Goal: Task Accomplishment & Management: Manage account settings

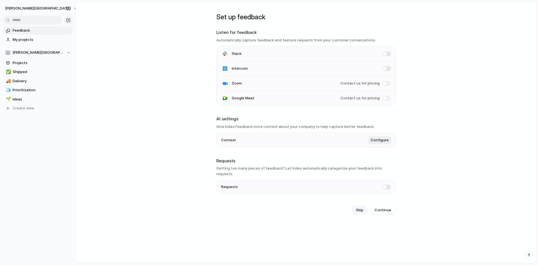
click at [360, 208] on span "Skip" at bounding box center [360, 211] width 8 height 6
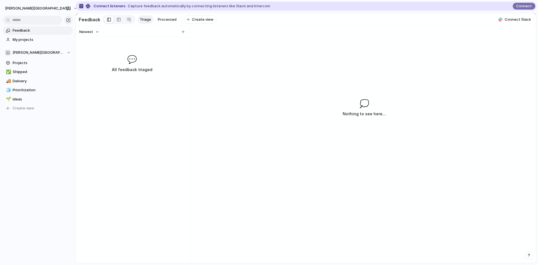
click at [243, 68] on div "Newest 💬 All feedback triaged 💭 Nothing to see here..." at bounding box center [306, 144] width 460 height 237
click at [51, 39] on span "My projects" at bounding box center [42, 40] width 58 height 6
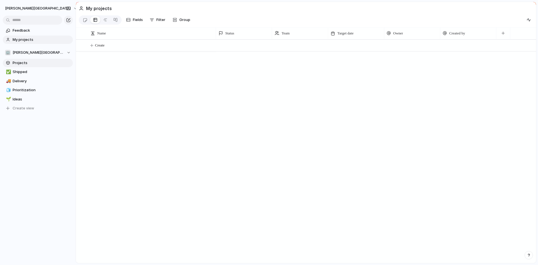
click at [35, 62] on span "Projects" at bounding box center [42, 63] width 58 height 6
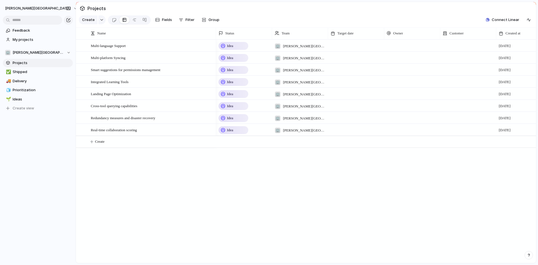
click at [350, 194] on div "Idea 🏢 [PERSON_NAME] [DATE] Idea 🏢 [PERSON_NAME][GEOGRAPHIC_DATA] [DATE] Idea 🏢…" at bounding box center [376, 151] width 320 height 224
click at [126, 45] on span "Multi-language Support" at bounding box center [108, 45] width 35 height 6
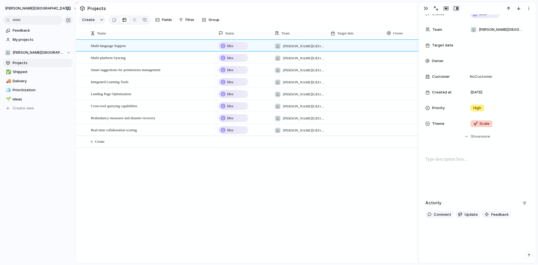
scroll to position [41, 0]
click at [366, 153] on div "Idea 🏢 [PERSON_NAME] [DATE] Idea 🏢 [PERSON_NAME][GEOGRAPHIC_DATA] [DATE] Idea 🏢…" at bounding box center [376, 151] width 320 height 224
click at [424, 8] on div "button" at bounding box center [426, 8] width 4 height 4
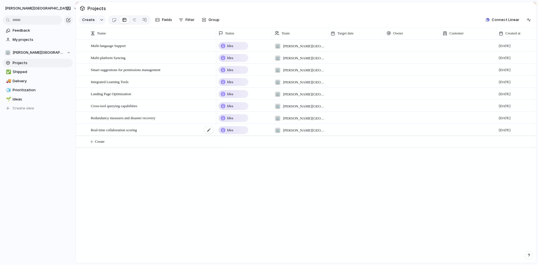
click at [110, 129] on span "Real-time collaboration scoring" at bounding box center [114, 130] width 46 height 6
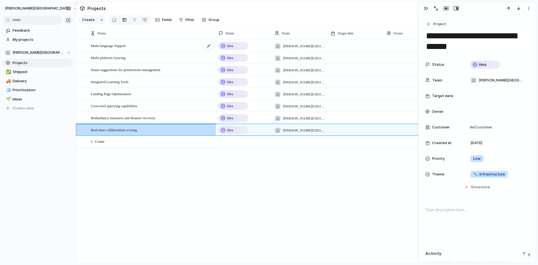
click at [107, 45] on span "Multi-language Support" at bounding box center [108, 45] width 35 height 6
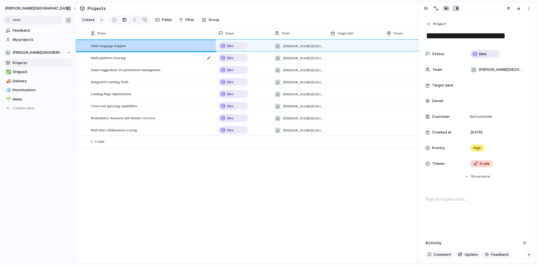
drag, startPoint x: 112, startPoint y: 57, endPoint x: 112, endPoint y: 60, distance: 3.1
click at [112, 57] on span "Multi-platform Syncing" at bounding box center [108, 57] width 35 height 6
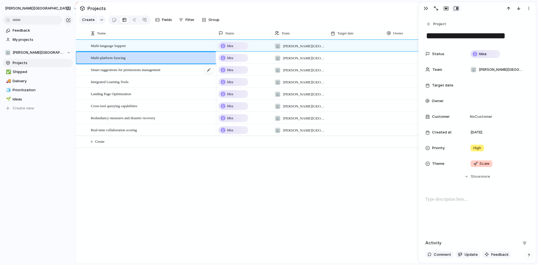
click at [117, 68] on span "Smart suggestions for permissions management" at bounding box center [125, 69] width 69 height 6
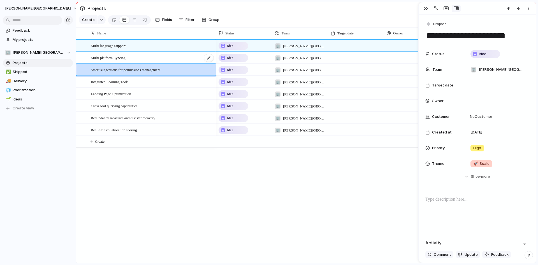
drag, startPoint x: 117, startPoint y: 68, endPoint x: 124, endPoint y: 53, distance: 16.3
click at [124, 53] on div "Multi-platform Syncing" at bounding box center [152, 57] width 123 height 11
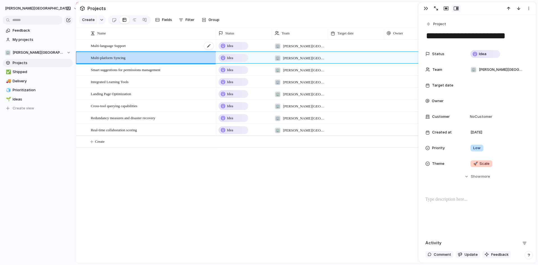
click at [133, 48] on div "Multi-language Support" at bounding box center [152, 45] width 123 height 11
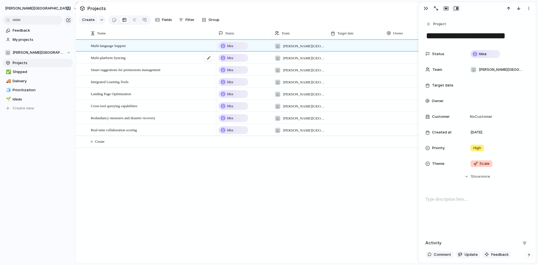
click at [133, 58] on div "Multi-platform Syncing" at bounding box center [152, 57] width 123 height 11
type textarea "**********"
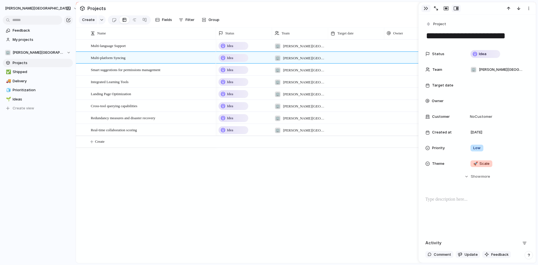
click at [425, 9] on div "button" at bounding box center [426, 8] width 4 height 4
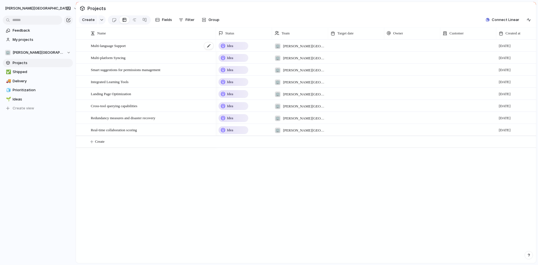
click at [167, 48] on div "Multi-language Support" at bounding box center [152, 45] width 123 height 11
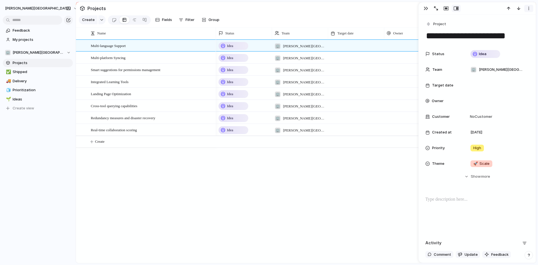
click at [528, 6] on div "button" at bounding box center [528, 8] width 4 height 4
click at [520, 30] on li "Delete" at bounding box center [511, 29] width 42 height 9
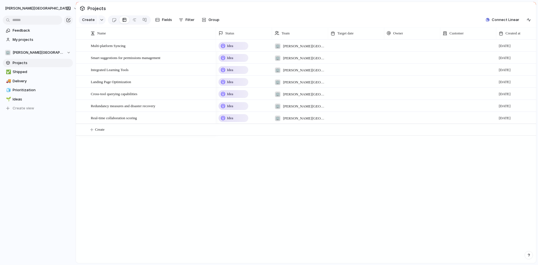
click at [416, 47] on div at bounding box center [412, 45] width 56 height 11
click at [456, 45] on div "[PERSON_NAME]" at bounding box center [269, 132] width 538 height 265
click at [456, 45] on div at bounding box center [468, 45] width 56 height 11
click at [183, 48] on div "Type to add a company" at bounding box center [269, 132] width 538 height 265
click at [183, 48] on div "Multi-platform Syncing" at bounding box center [152, 45] width 123 height 11
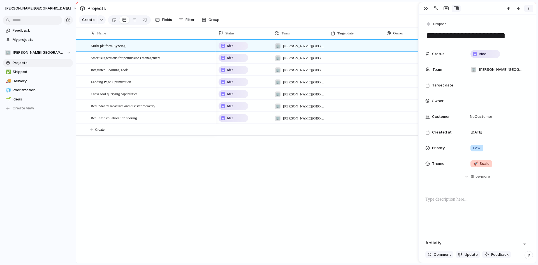
click at [529, 7] on div "button" at bounding box center [528, 8] width 4 height 4
click at [515, 27] on li "Delete" at bounding box center [511, 29] width 42 height 9
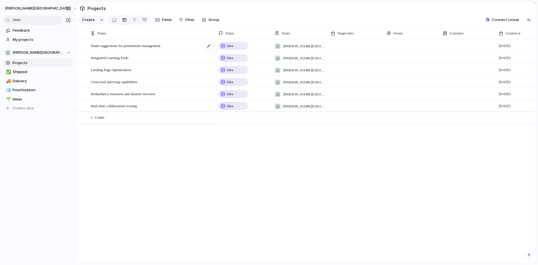
click at [188, 45] on div "Smart suggestions for permissions management" at bounding box center [152, 45] width 123 height 11
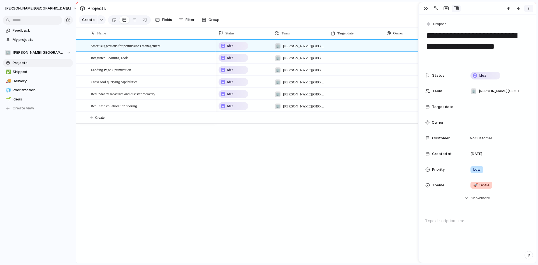
click at [530, 6] on div "button" at bounding box center [528, 8] width 4 height 4
click at [512, 27] on li "Delete" at bounding box center [511, 29] width 42 height 9
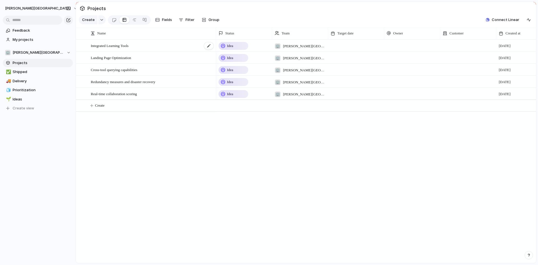
click at [176, 47] on div "Integrated Learning Tools" at bounding box center [152, 45] width 123 height 11
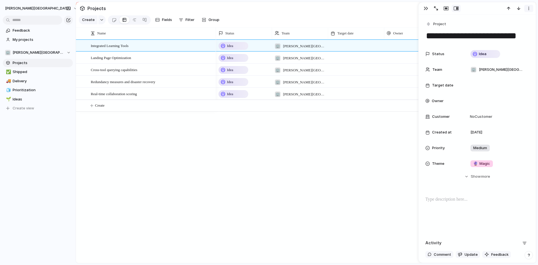
click at [529, 6] on div "button" at bounding box center [528, 8] width 4 height 4
click at [516, 26] on li "Delete" at bounding box center [511, 29] width 42 height 9
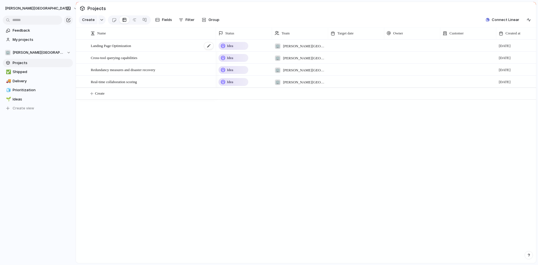
click at [172, 48] on div "Landing Page Optimization" at bounding box center [152, 45] width 123 height 11
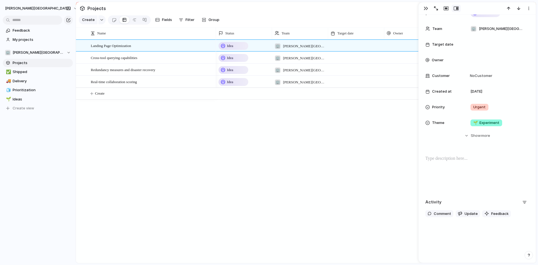
scroll to position [52, 0]
click at [530, 9] on div "button" at bounding box center [528, 8] width 4 height 4
click at [520, 30] on li "Delete" at bounding box center [511, 29] width 42 height 9
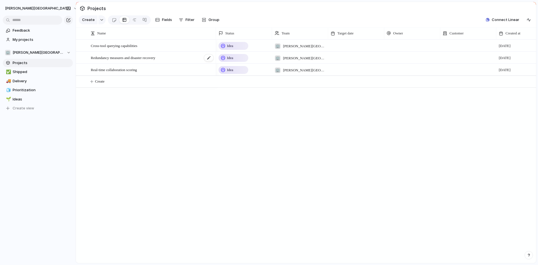
click at [166, 60] on div "Redundancy measures and disaster recovery" at bounding box center [152, 57] width 123 height 11
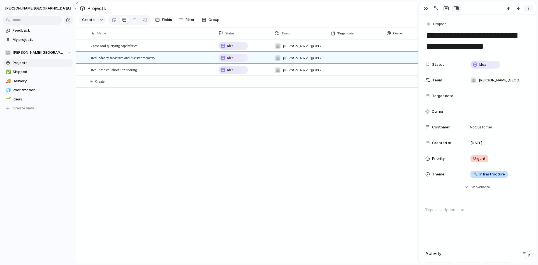
click at [527, 8] on div "button" at bounding box center [528, 8] width 4 height 4
click at [520, 28] on li "Delete" at bounding box center [511, 29] width 42 height 9
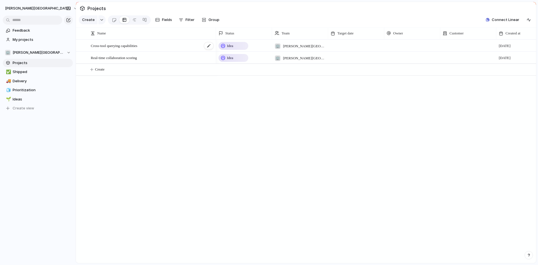
click at [144, 45] on div "Cross-tool querying capabilities" at bounding box center [152, 45] width 123 height 11
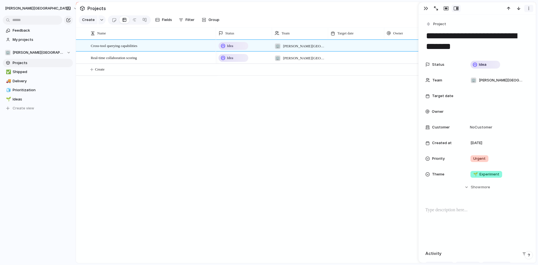
click at [526, 9] on button "button" at bounding box center [528, 8] width 9 height 7
click at [516, 28] on li "Delete" at bounding box center [511, 29] width 42 height 9
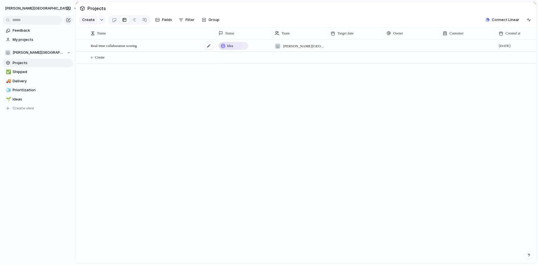
click at [179, 49] on div "Real-time collaboration scoring" at bounding box center [152, 45] width 123 height 11
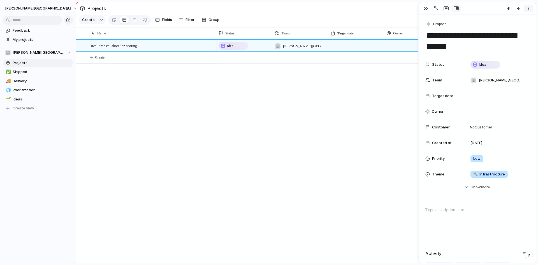
click at [529, 10] on div "button" at bounding box center [528, 8] width 4 height 4
click at [520, 28] on li "Delete" at bounding box center [511, 29] width 42 height 9
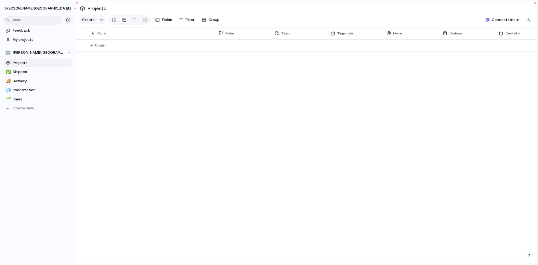
click at [296, 102] on div "Idea 🏢 [PERSON_NAME][GEOGRAPHIC_DATA] [DATE]" at bounding box center [376, 151] width 320 height 224
click at [22, 73] on span "Shipped" at bounding box center [42, 72] width 58 height 6
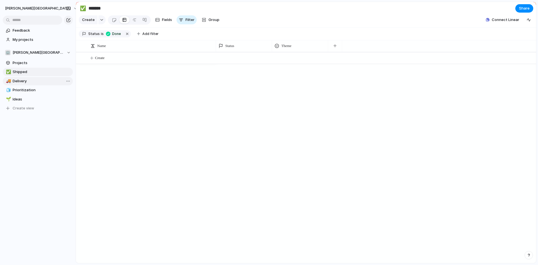
click at [23, 81] on span "Delivery" at bounding box center [42, 81] width 58 height 6
click at [26, 91] on span "Prioritization" at bounding box center [42, 90] width 58 height 6
type input "**********"
click at [31, 50] on span "[PERSON_NAME][GEOGRAPHIC_DATA]" at bounding box center [38, 53] width 51 height 6
click at [130, 81] on div "🏢 [PERSON_NAME] Create new team" at bounding box center [269, 132] width 538 height 265
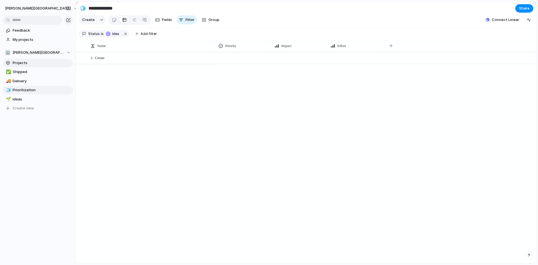
click at [38, 64] on span "Projects" at bounding box center [42, 63] width 58 height 6
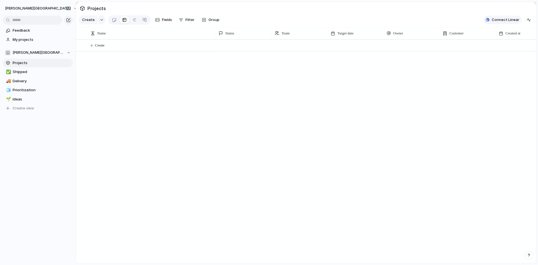
click at [493, 20] on button "Connect Linear" at bounding box center [502, 20] width 38 height 8
click at [29, 92] on span "Prioritization" at bounding box center [42, 90] width 58 height 6
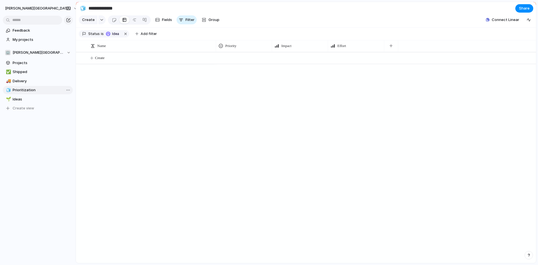
click at [30, 94] on link "🧊 Prioritization" at bounding box center [38, 90] width 70 height 8
click at [37, 64] on span "Projects" at bounding box center [42, 63] width 58 height 6
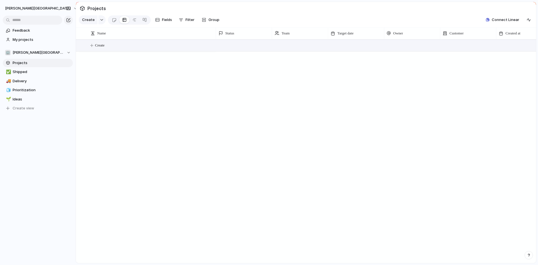
click at [114, 48] on button "Create" at bounding box center [313, 45] width 463 height 11
click at [166, 48] on textarea at bounding box center [151, 46] width 121 height 6
click at [111, 97] on body "[PERSON_NAME] Feedback My projects 🏢 [PERSON_NAME] Projects ✅ Shipped 🚚 Deliver…" at bounding box center [269, 132] width 538 height 265
click at [113, 22] on div at bounding box center [114, 19] width 5 height 9
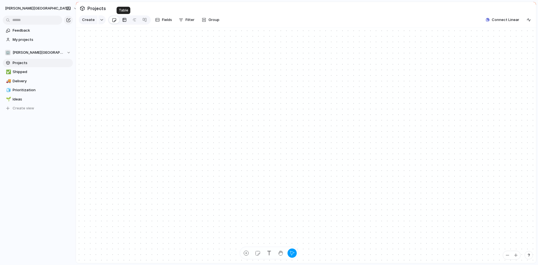
click at [122, 20] on div at bounding box center [124, 19] width 4 height 9
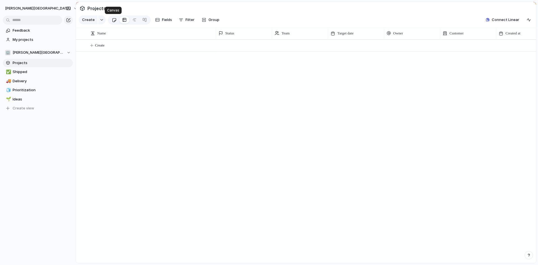
click at [113, 19] on div at bounding box center [114, 19] width 5 height 9
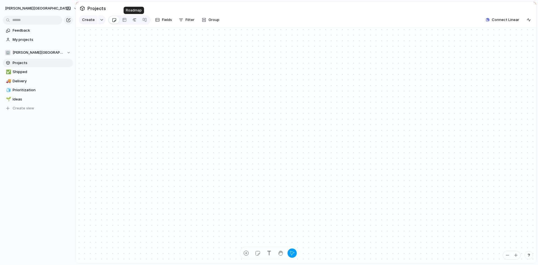
click at [132, 20] on div at bounding box center [134, 19] width 4 height 9
click at [145, 20] on div at bounding box center [144, 19] width 4 height 9
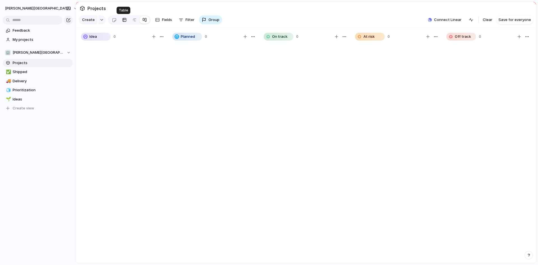
click at [122, 20] on div at bounding box center [124, 19] width 4 height 9
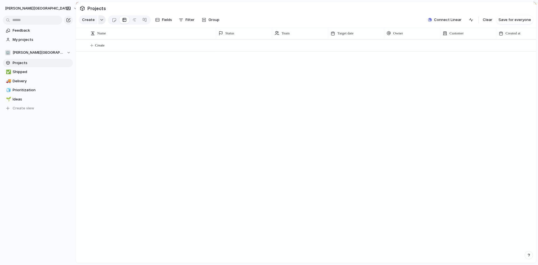
click at [98, 20] on button "button" at bounding box center [101, 19] width 7 height 9
click at [107, 79] on li "Project" at bounding box center [107, 79] width 54 height 9
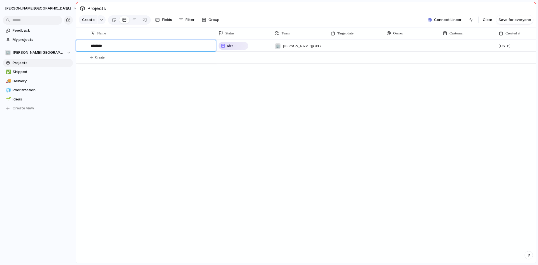
type textarea "*********"
click at [188, 78] on body "[PERSON_NAME] Feedback My projects 🏢 [PERSON_NAME] Projects ✅ Shipped 🚚 Deliver…" at bounding box center [269, 132] width 538 height 265
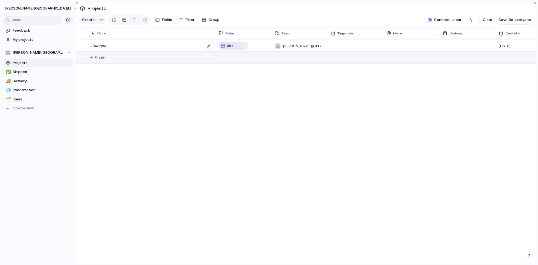
click at [191, 44] on div "Clawtopia" at bounding box center [152, 45] width 123 height 11
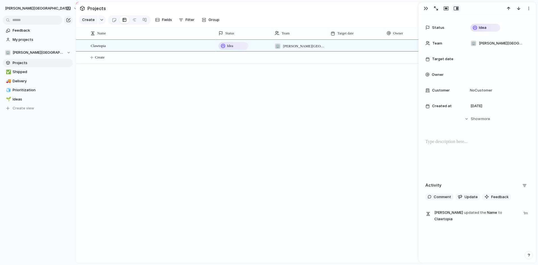
scroll to position [27, 0]
click at [481, 120] on span "more" at bounding box center [485, 119] width 9 height 6
click at [365, 177] on div "Idea 🏢 [PERSON_NAME][GEOGRAPHIC_DATA] [DATE]" at bounding box center [376, 151] width 320 height 224
click at [527, 9] on div "button" at bounding box center [528, 8] width 4 height 4
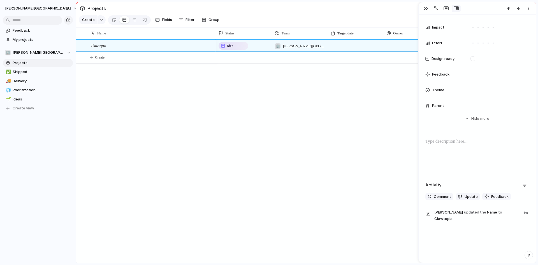
click at [422, 6] on div "Mark as duplicate Delete" at bounding box center [269, 132] width 538 height 265
click at [427, 8] on div "button" at bounding box center [426, 8] width 4 height 4
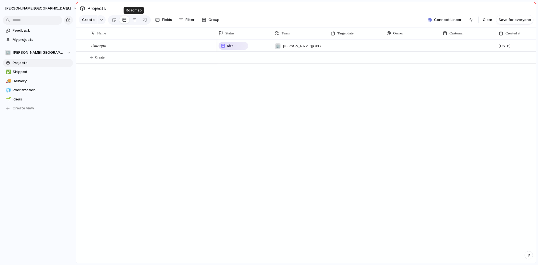
click at [134, 20] on div at bounding box center [134, 19] width 4 height 9
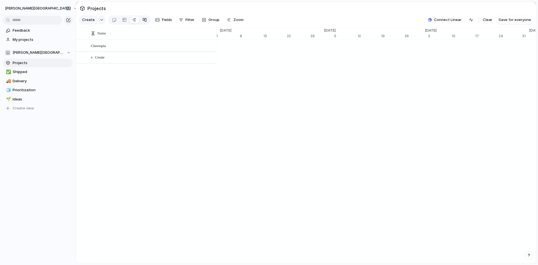
scroll to position [0, 3731]
click at [142, 19] on div at bounding box center [144, 19] width 4 height 9
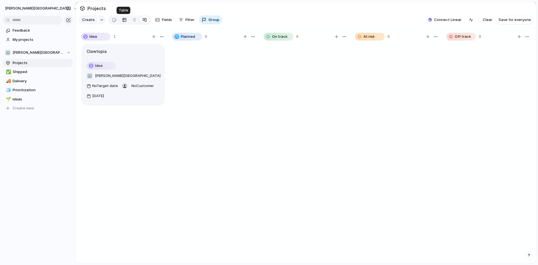
click at [122, 19] on div at bounding box center [124, 19] width 4 height 9
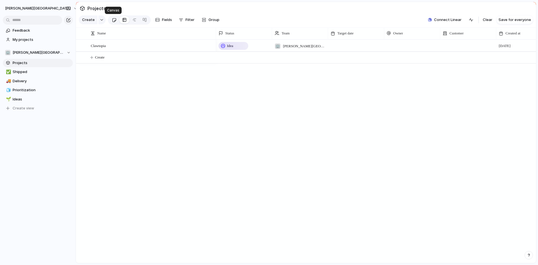
click at [113, 19] on div at bounding box center [114, 19] width 5 height 9
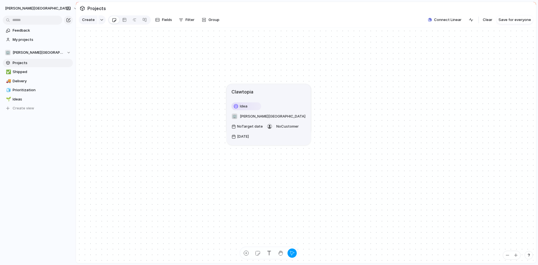
drag, startPoint x: 345, startPoint y: 152, endPoint x: 265, endPoint y: 90, distance: 100.6
click at [265, 90] on div "Clawtopia" at bounding box center [268, 91] width 75 height 7
click at [270, 122] on button "button" at bounding box center [269, 126] width 8 height 9
click at [285, 124] on span "No Customer" at bounding box center [287, 126] width 22 height 4
click at [297, 140] on span "Type to add a company" at bounding box center [302, 138] width 50 height 9
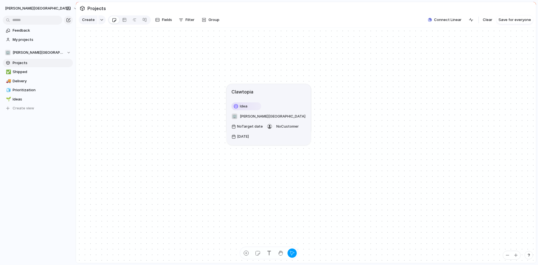
click at [287, 104] on div "Type to add a company" at bounding box center [269, 132] width 538 height 265
click at [286, 114] on span "[PERSON_NAME][GEOGRAPHIC_DATA]" at bounding box center [273, 117] width 66 height 6
drag, startPoint x: 287, startPoint y: 125, endPoint x: 287, endPoint y: 131, distance: 5.6
click at [287, 131] on span "[PERSON_NAME][GEOGRAPHIC_DATA]" at bounding box center [317, 129] width 66 height 6
click at [278, 83] on div "Clawtopia Idea 🏢 [PERSON_NAME] No Target date No Customer [DATE]" at bounding box center [306, 146] width 460 height 236
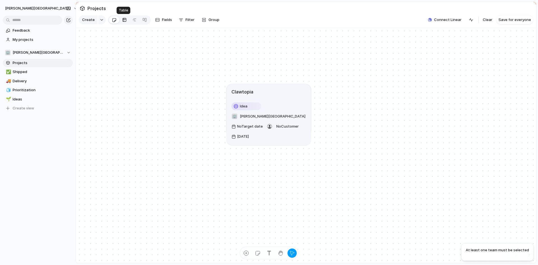
click at [125, 18] on div at bounding box center [124, 19] width 4 height 9
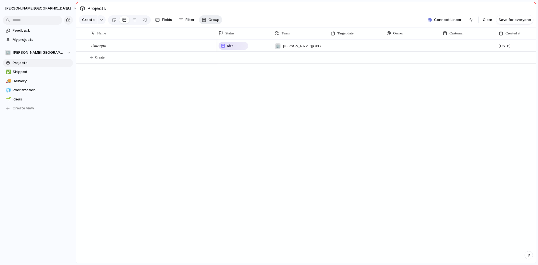
click at [204, 19] on div "button" at bounding box center [204, 20] width 4 height 4
click at [164, 28] on div "Status Owner Customer Priority Impact Effort Design ready Theme Created by" at bounding box center [269, 132] width 538 height 265
click at [142, 22] on div at bounding box center [144, 19] width 4 height 9
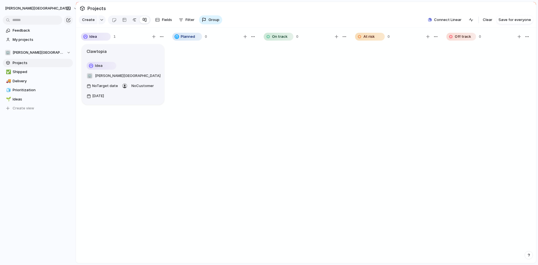
click at [132, 19] on div at bounding box center [134, 19] width 4 height 9
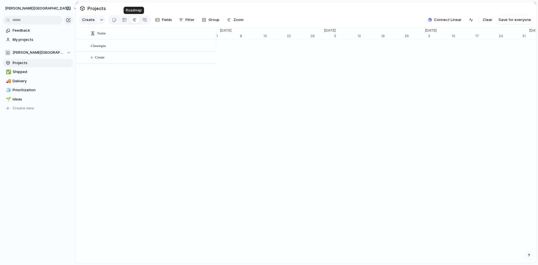
scroll to position [0, 3588]
click at [114, 19] on div at bounding box center [114, 19] width 5 height 9
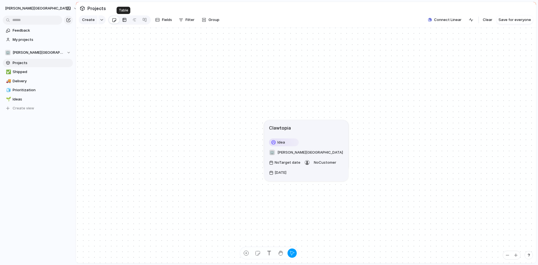
click at [121, 21] on link at bounding box center [124, 19] width 10 height 9
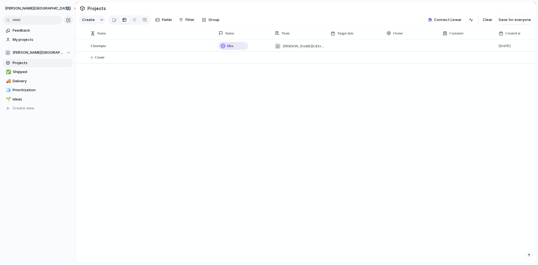
click at [32, 64] on span "Projects" at bounding box center [42, 63] width 58 height 6
click at [158, 41] on div "Clawtopia" at bounding box center [152, 45] width 123 height 11
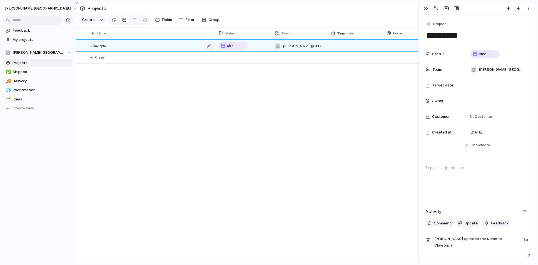
click at [208, 48] on div at bounding box center [209, 45] width 10 height 7
click at [206, 107] on body "[PERSON_NAME] Feedback My projects 🏢 [PERSON_NAME] Projects ✅ Shipped 🚚 Deliver…" at bounding box center [269, 132] width 538 height 265
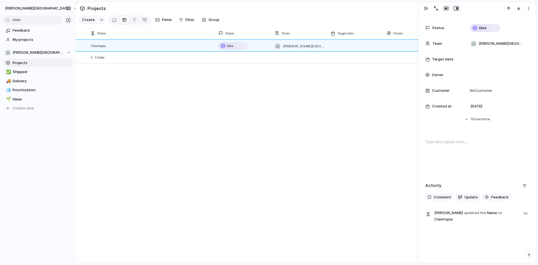
scroll to position [27, 0]
click at [349, 166] on div "Idea 🏢 [PERSON_NAME][GEOGRAPHIC_DATA] [DATE]" at bounding box center [376, 151] width 320 height 224
click at [28, 73] on span "Shipped" at bounding box center [42, 72] width 58 height 6
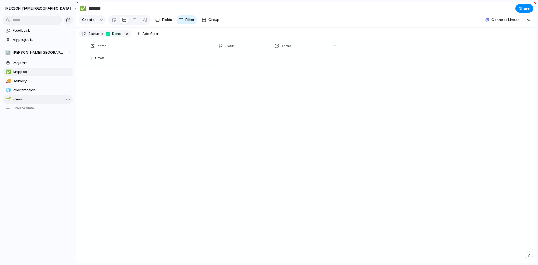
click at [27, 101] on span "Ideas" at bounding box center [42, 100] width 58 height 6
type input "*****"
click at [31, 8] on button "[PERSON_NAME][GEOGRAPHIC_DATA]" at bounding box center [42, 8] width 78 height 9
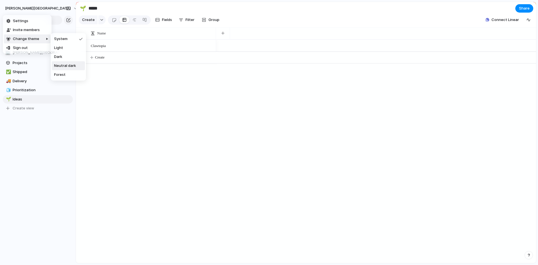
click at [65, 63] on li "Neutral dark" at bounding box center [68, 65] width 33 height 9
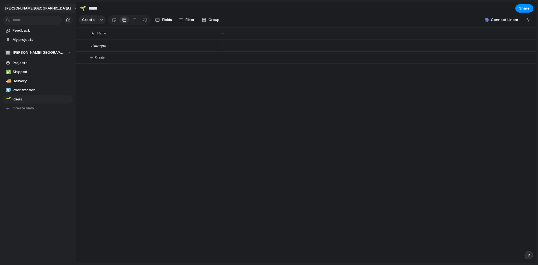
click at [29, 7] on button "[PERSON_NAME][GEOGRAPHIC_DATA]" at bounding box center [42, 8] width 78 height 9
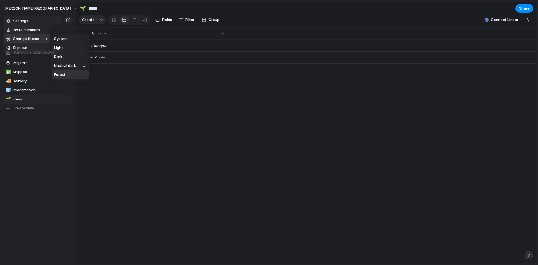
click at [64, 77] on span "Forest" at bounding box center [59, 75] width 11 height 6
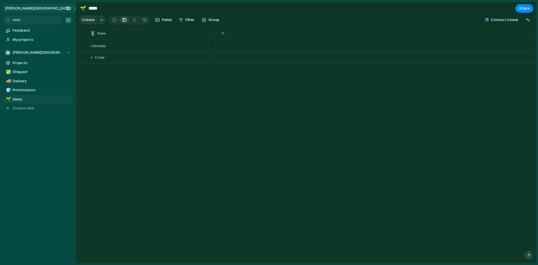
click at [29, 8] on button "[PERSON_NAME][GEOGRAPHIC_DATA]" at bounding box center [42, 8] width 78 height 9
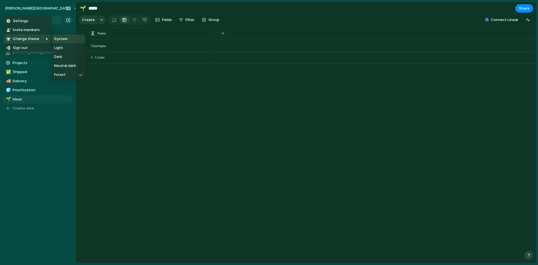
click at [65, 41] on span "System" at bounding box center [60, 39] width 13 height 6
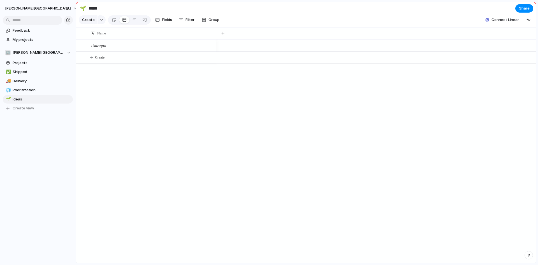
click at [103, 79] on div "Clawtopia Create" at bounding box center [306, 151] width 460 height 224
click at [31, 41] on span "My projects" at bounding box center [42, 40] width 58 height 6
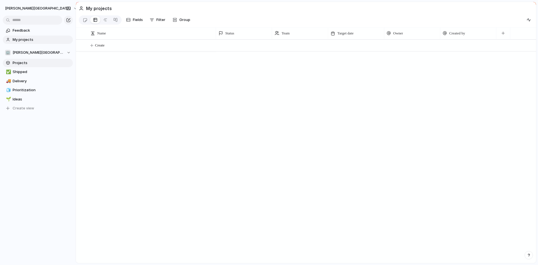
click at [26, 65] on span "Projects" at bounding box center [42, 63] width 58 height 6
click at [30, 40] on span "My projects" at bounding box center [42, 40] width 58 height 6
click at [27, 64] on span "Projects" at bounding box center [42, 63] width 58 height 6
click at [169, 46] on div "Clawtopia" at bounding box center [152, 45] width 123 height 11
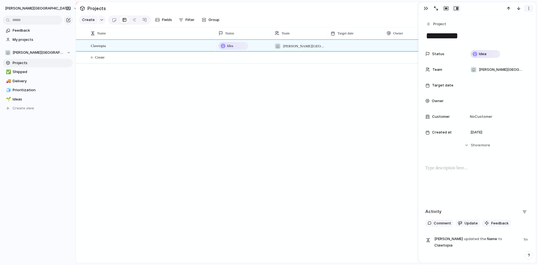
click at [528, 9] on div "button" at bounding box center [528, 8] width 4 height 4
click at [509, 30] on span "Delete" at bounding box center [505, 29] width 12 height 6
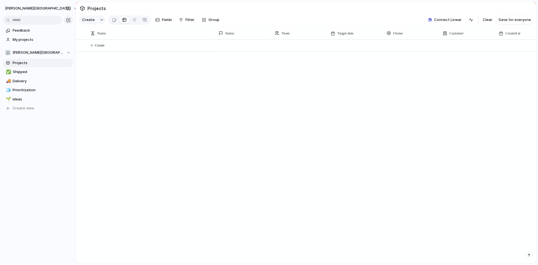
click at [192, 118] on div "Create" at bounding box center [306, 151] width 460 height 224
click at [24, 42] on span "My projects" at bounding box center [42, 40] width 58 height 6
click at [101, 45] on span "Create" at bounding box center [100, 46] width 10 height 6
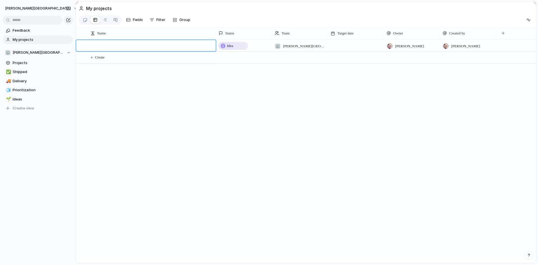
click at [131, 94] on body "[PERSON_NAME] Feedback My projects 🏢 [PERSON_NAME] Projects ✅ Shipped 🚚 Deliver…" at bounding box center [269, 132] width 538 height 265
click at [113, 45] on button "Create" at bounding box center [313, 45] width 463 height 11
click at [235, 47] on body "[PERSON_NAME] Feedback My projects 🏢 [PERSON_NAME] Projects ✅ Shipped 🚚 Deliver…" at bounding box center [269, 132] width 538 height 265
click at [143, 47] on button "Create" at bounding box center [313, 45] width 463 height 11
type textarea "*********"
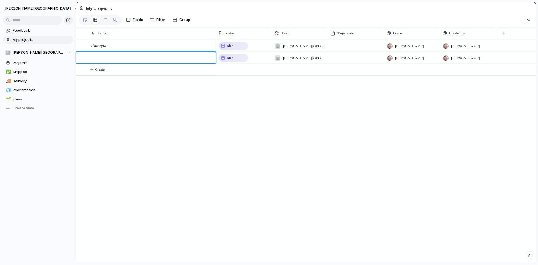
click at [225, 44] on body "[PERSON_NAME] Feedback My projects 🏢 [PERSON_NAME] Projects ✅ Shipped 🚚 Deliver…" at bounding box center [269, 132] width 538 height 265
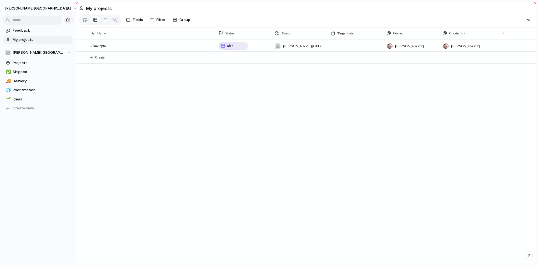
click at [228, 48] on span "Idea" at bounding box center [230, 46] width 6 height 6
click at [195, 131] on div "Idea Planned On track At risk Off track Paused Canceled Done" at bounding box center [269, 132] width 538 height 265
click at [150, 45] on div "Clawtopia" at bounding box center [152, 45] width 123 height 11
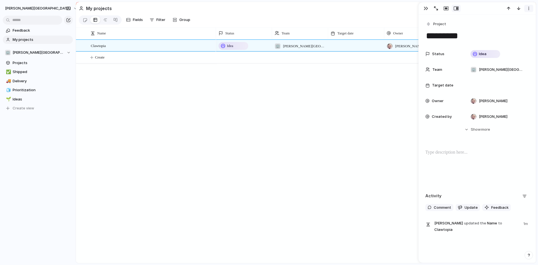
click at [526, 10] on button "button" at bounding box center [528, 8] width 9 height 7
click at [505, 29] on span "Delete" at bounding box center [505, 29] width 12 height 6
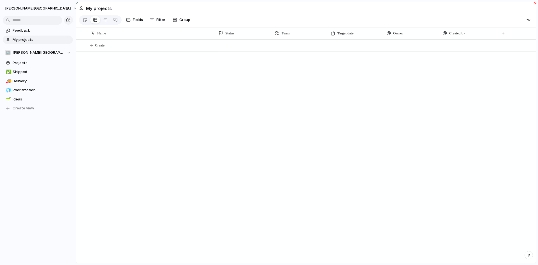
drag, startPoint x: 267, startPoint y: 111, endPoint x: 136, endPoint y: 82, distance: 134.9
click at [267, 111] on div at bounding box center [376, 151] width 320 height 224
click at [31, 8] on button "[PERSON_NAME][GEOGRAPHIC_DATA]" at bounding box center [42, 8] width 78 height 9
click at [28, 19] on li "Settings" at bounding box center [27, 21] width 46 height 9
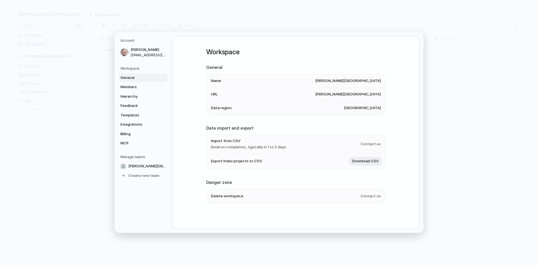
scroll to position [0, 0]
click at [364, 197] on span "Contact us" at bounding box center [370, 196] width 20 height 6
click at [231, 197] on span "Delete workspace" at bounding box center [227, 196] width 32 height 6
click at [370, 196] on span "Contact us" at bounding box center [370, 196] width 20 height 6
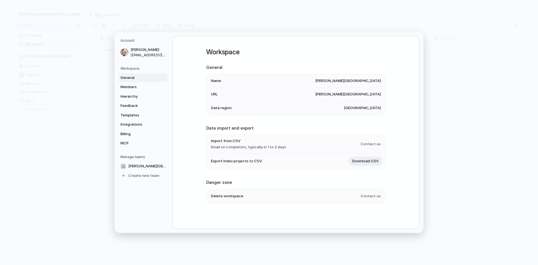
click at [183, 161] on div "Workspace General Name [PERSON_NAME] URL [PERSON_NAME][GEOGRAPHIC_DATA] Data re…" at bounding box center [295, 132] width 245 height 191
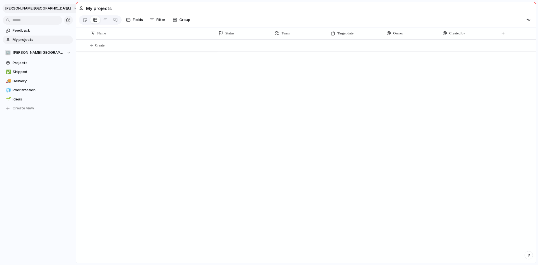
click at [22, 10] on span "[PERSON_NAME][GEOGRAPHIC_DATA]" at bounding box center [38, 9] width 66 height 6
click at [29, 49] on li "Sign out" at bounding box center [27, 47] width 46 height 9
